Goal: Information Seeking & Learning: Check status

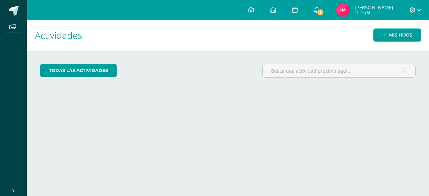
click at [320, 8] on icon at bounding box center [316, 10] width 5 height 6
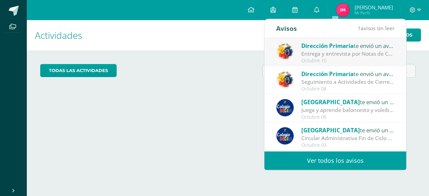
click at [338, 52] on div "Entrega y entrevista por Notas de Cuarta Unidad: Estimados Padres de Familia: R…" at bounding box center [348, 54] width 93 height 8
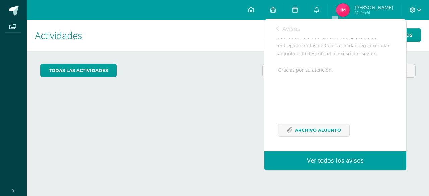
scroll to position [124, 0]
click at [316, 129] on span "Archivo Adjunto" at bounding box center [318, 130] width 46 height 12
click at [320, 8] on icon at bounding box center [316, 10] width 5 height 6
click at [320, 9] on icon at bounding box center [316, 10] width 5 height 6
click at [244, 40] on h1 "Actividades" at bounding box center [228, 35] width 387 height 31
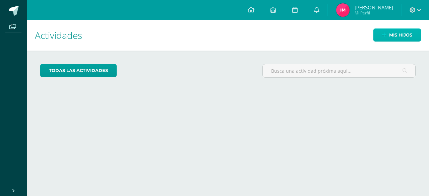
click at [399, 34] on span "Mis hijos" at bounding box center [401, 35] width 23 height 12
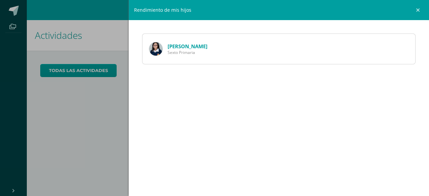
drag, startPoint x: 175, startPoint y: 49, endPoint x: 163, endPoint y: 53, distance: 13.1
click at [175, 49] on span "Maria Molina Sexto Primaria" at bounding box center [188, 49] width 40 height 12
click at [156, 54] on img at bounding box center [155, 48] width 13 height 13
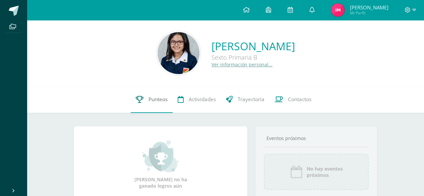
click at [158, 106] on link "Punteos" at bounding box center [152, 99] width 42 height 27
click at [162, 101] on span "Punteos" at bounding box center [158, 99] width 19 height 7
